Goal: Find specific page/section: Find specific page/section

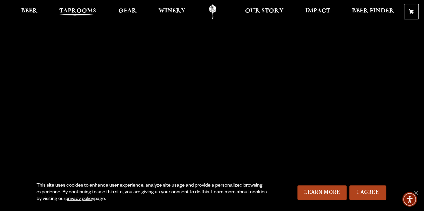
click at [71, 12] on span "Taprooms" at bounding box center [77, 10] width 37 height 5
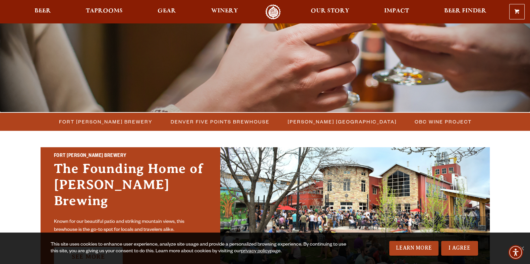
scroll to position [272, 0]
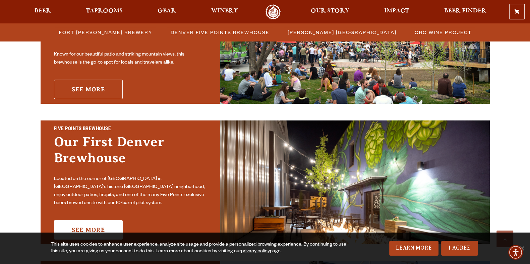
click at [90, 81] on link "See More" at bounding box center [88, 89] width 69 height 19
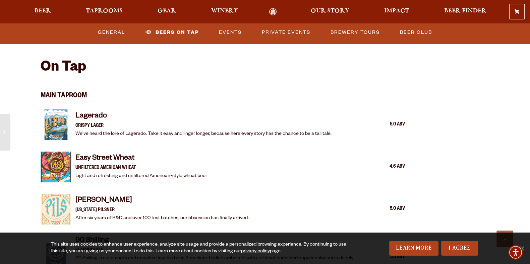
scroll to position [499, 0]
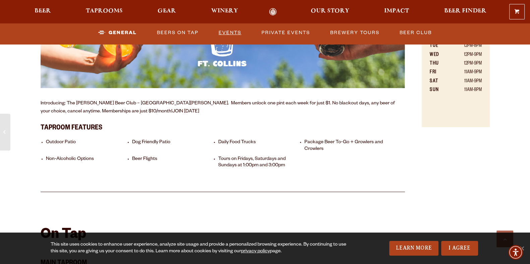
click at [223, 33] on link "Events" at bounding box center [230, 32] width 28 height 15
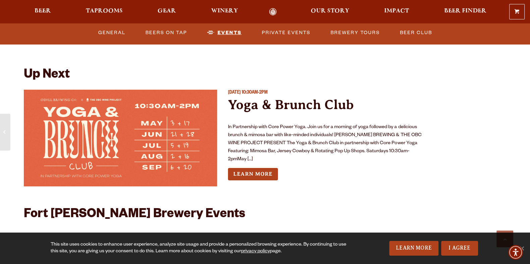
scroll to position [2601, 0]
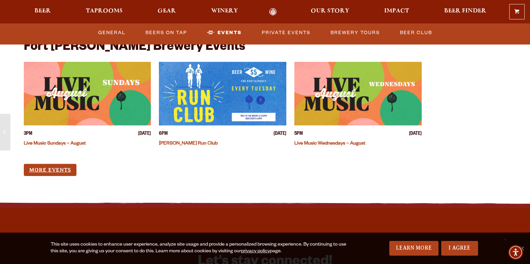
click at [70, 164] on link "More Events" at bounding box center [50, 170] width 53 height 12
